Goal: Register for event/course

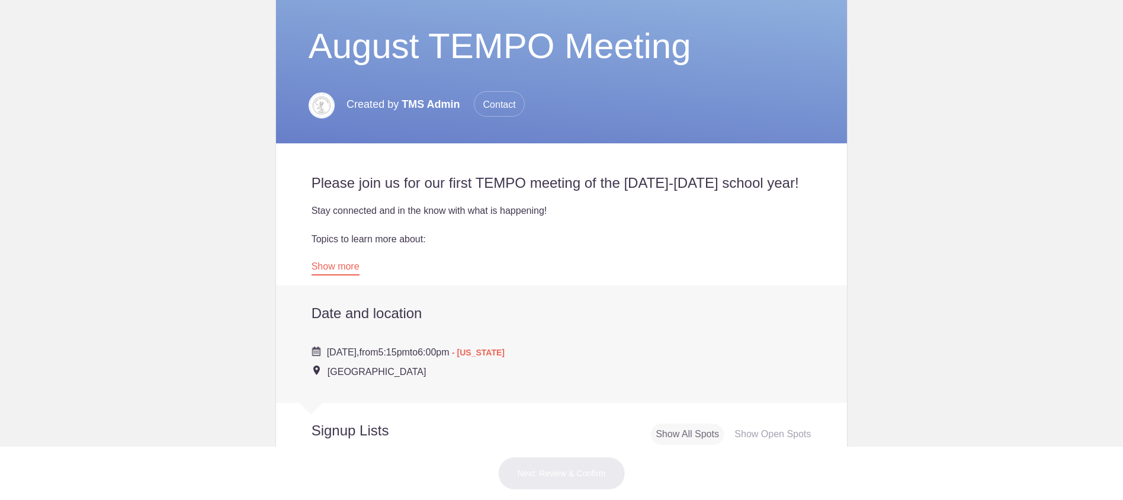
scroll to position [284, 0]
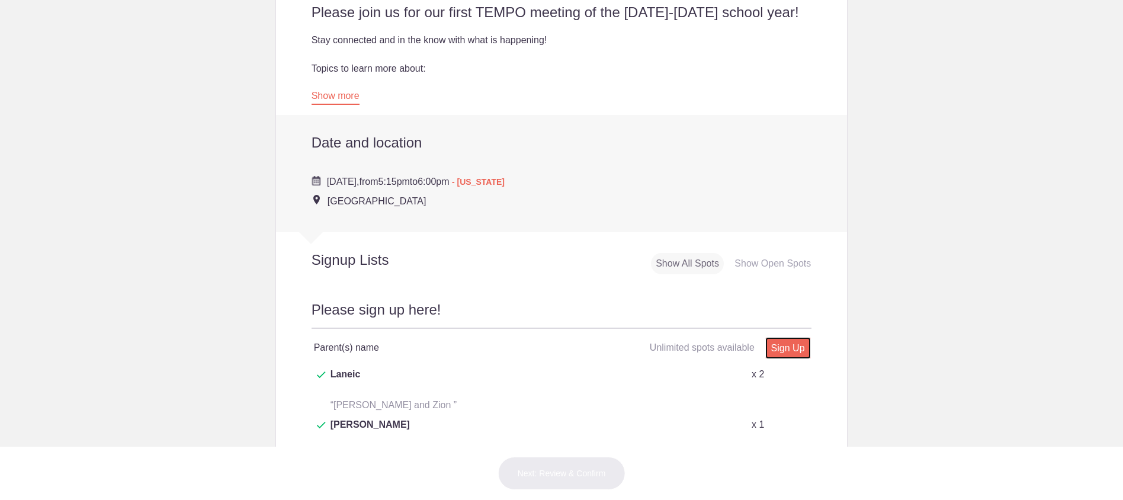
click at [797, 349] on link "Sign Up" at bounding box center [788, 348] width 46 height 22
type input "1"
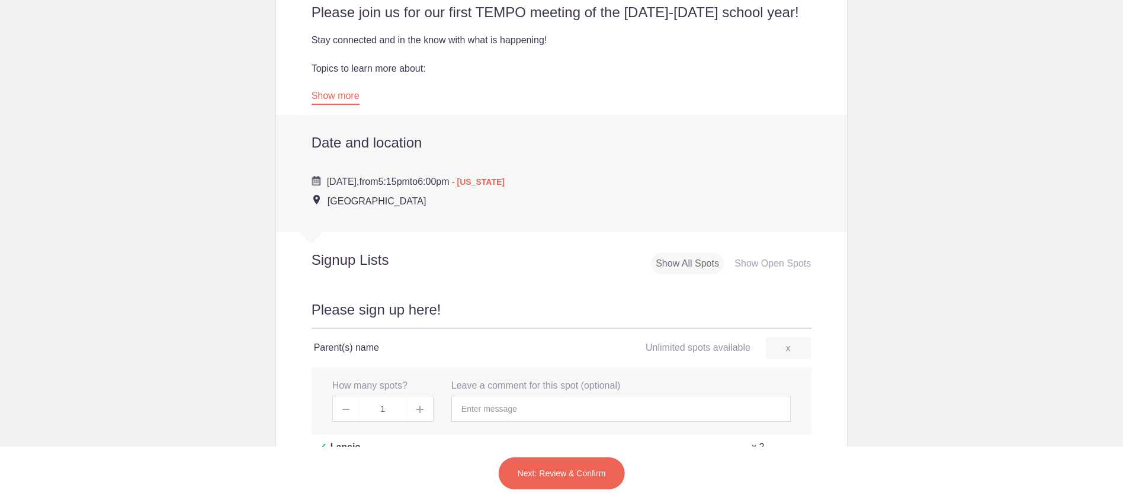
click at [565, 473] on button "Next: Review & Confirm" at bounding box center [561, 473] width 127 height 33
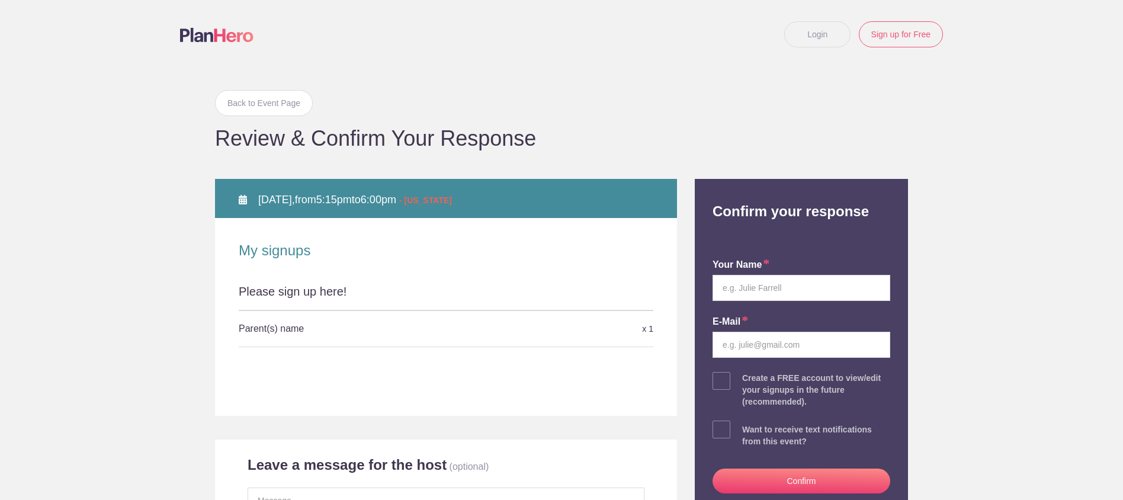
type input "[EMAIL_ADDRESS][DOMAIN_NAME]"
click at [741, 289] on input "text" at bounding box center [801, 288] width 178 height 26
type input "[PERSON_NAME]"
click at [773, 481] on button "Confirm" at bounding box center [801, 480] width 178 height 25
